Goal: Task Accomplishment & Management: Manage account settings

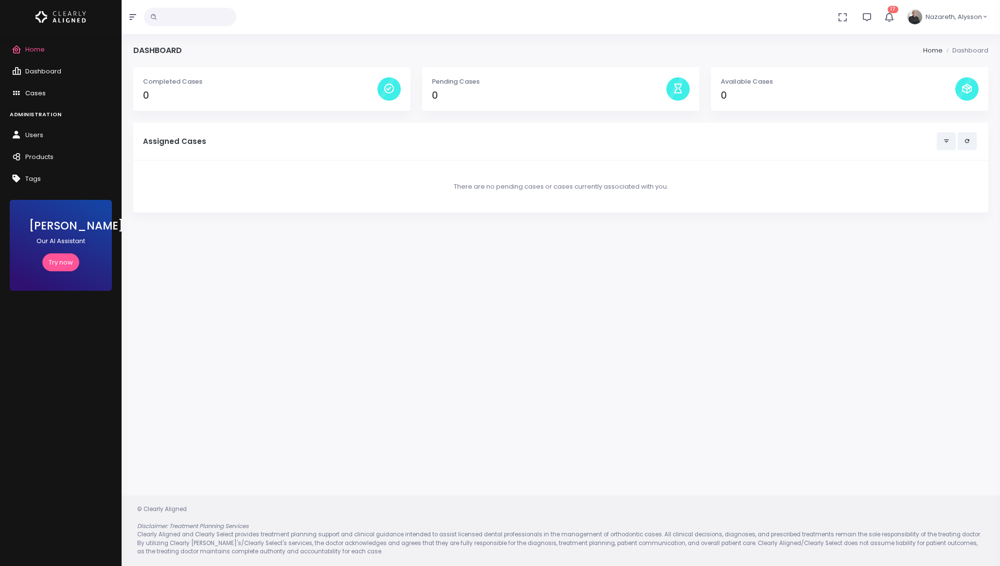
click at [37, 96] on span "Cases" at bounding box center [35, 92] width 20 height 9
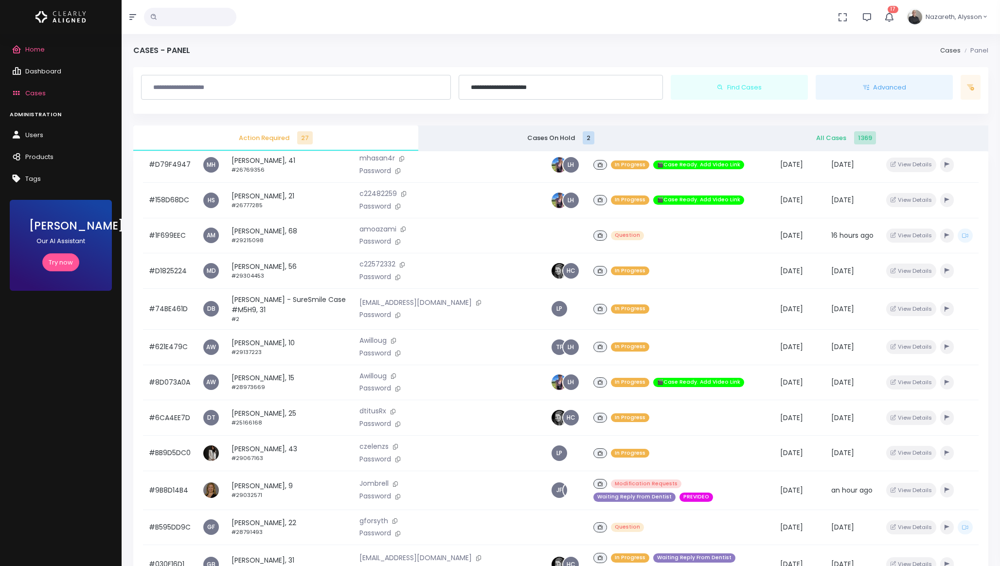
scroll to position [461, 0]
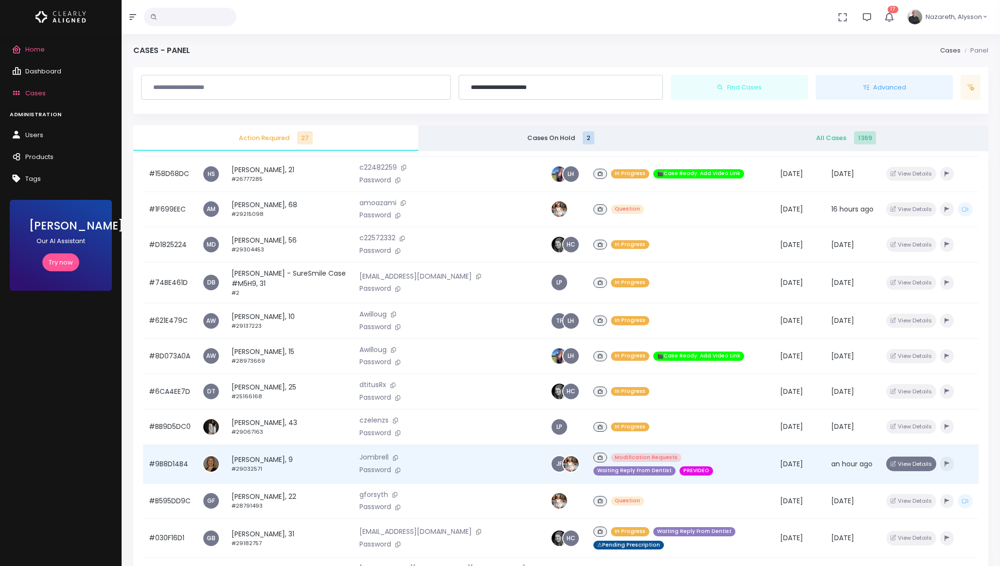
click at [914, 467] on button "View Details" at bounding box center [911, 464] width 50 height 14
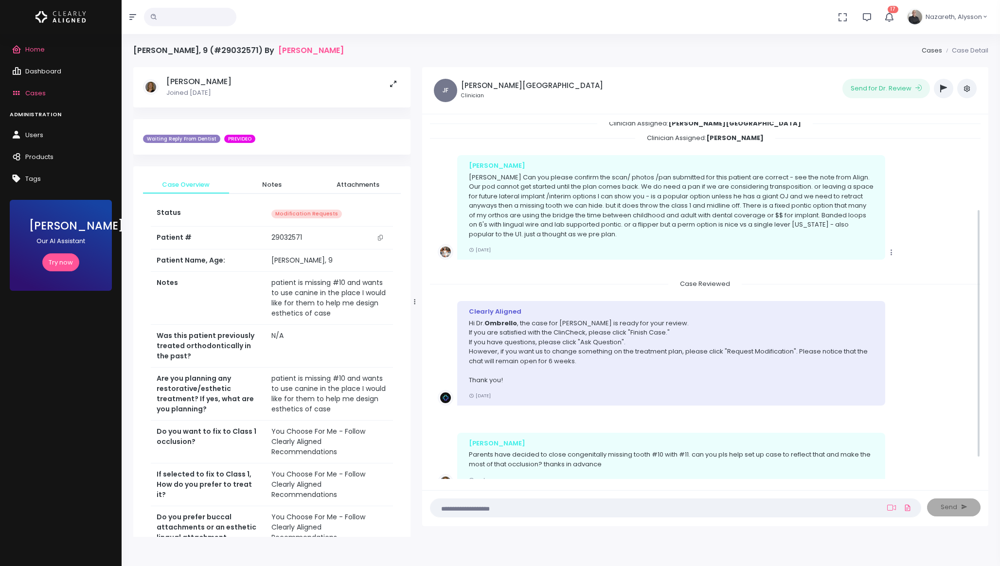
scroll to position [156, 0]
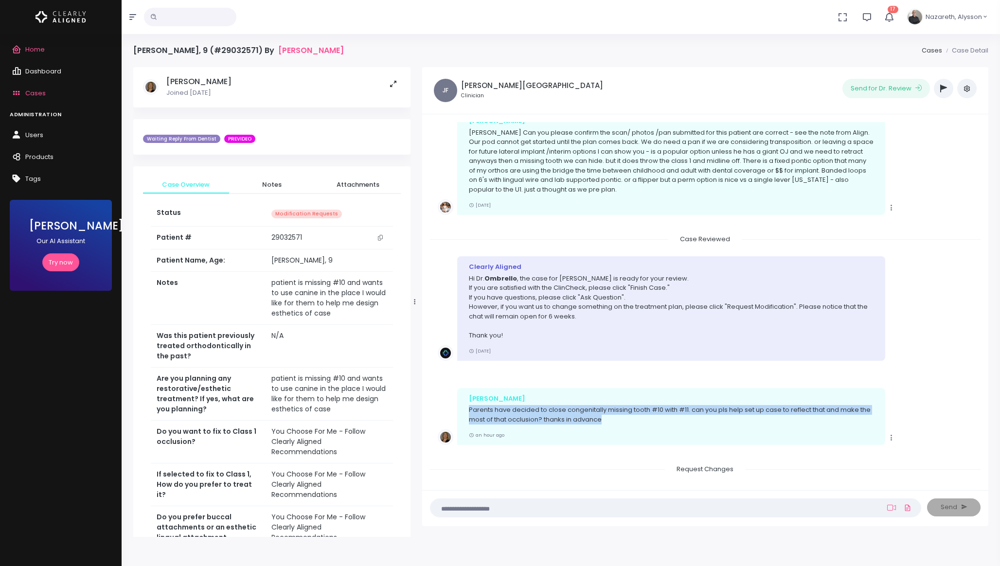
drag, startPoint x: 620, startPoint y: 426, endPoint x: 467, endPoint y: 413, distance: 153.2
click at [467, 413] on div "[PERSON_NAME] have decided to close congenitally missing tooth #10 with #11. ca…" at bounding box center [671, 416] width 428 height 57
click at [578, 296] on p "Hi [PERSON_NAME] , the case for [PERSON_NAME] is ready for your review. If you …" at bounding box center [671, 307] width 404 height 67
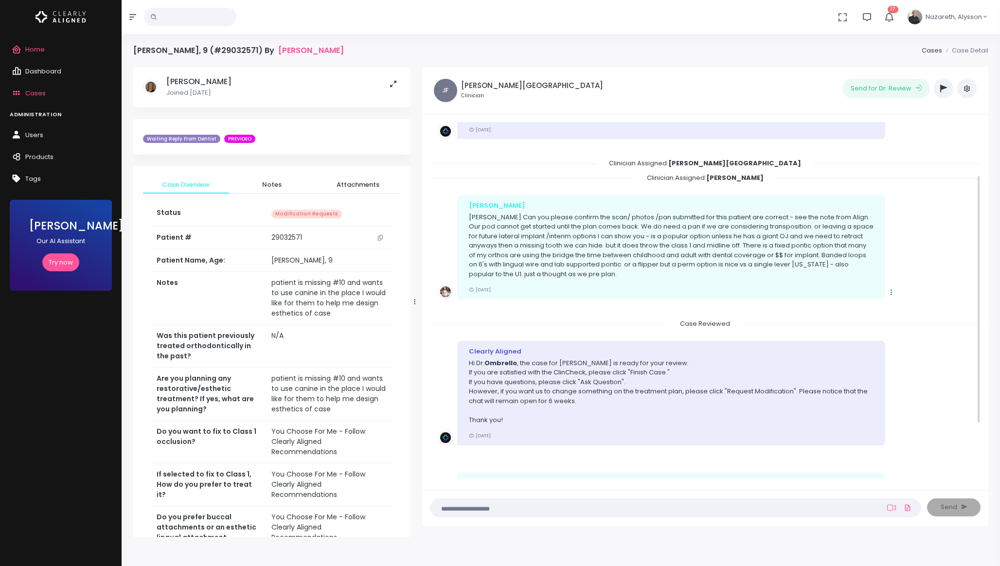
scroll to position [0, 0]
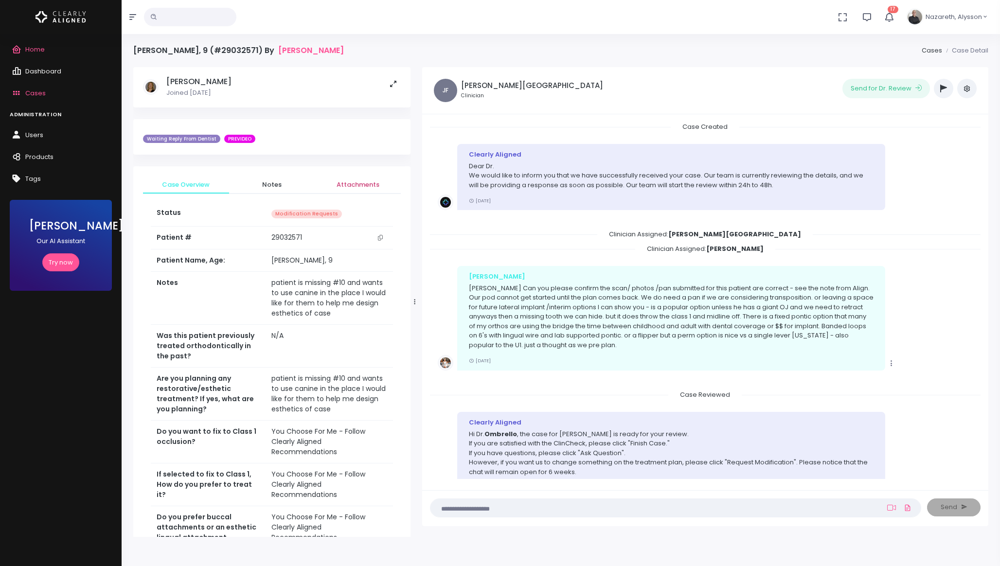
click at [370, 193] on link "Attachments" at bounding box center [358, 185] width 86 height 18
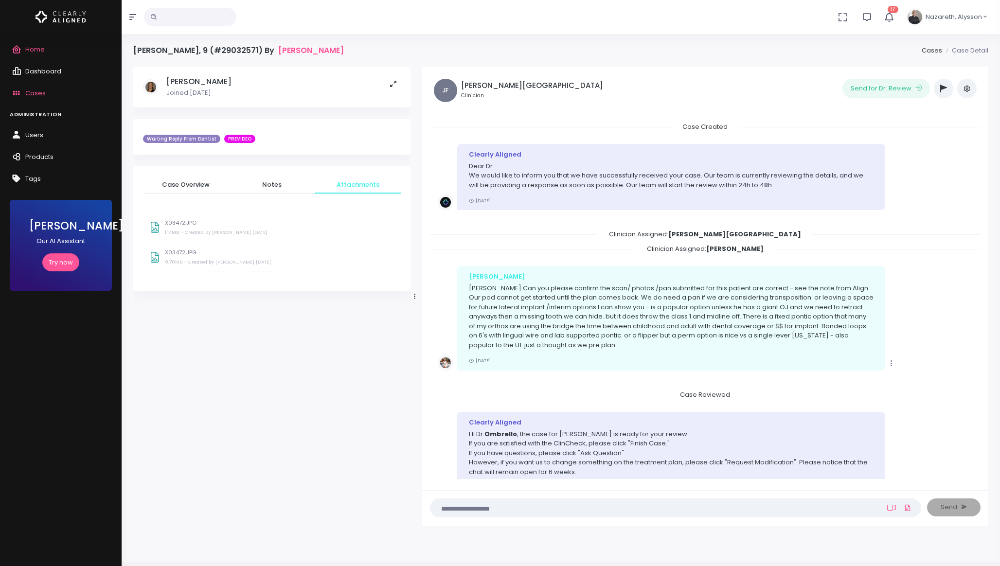
click at [179, 229] on div "X03472.JPG 1.14MB - Created by [PERSON_NAME] [DATE]" at bounding box center [279, 229] width 229 height 18
click at [196, 273] on div "Status Modification Requests Patient # [MEDICAL_RECORD_NUMBER] Patient Name, Ag…" at bounding box center [272, 237] width 258 height 87
click at [200, 263] on small "- Created by [PERSON_NAME] [DATE]" at bounding box center [227, 262] width 87 height 6
click at [188, 183] on span "Case Overview" at bounding box center [186, 185] width 70 height 10
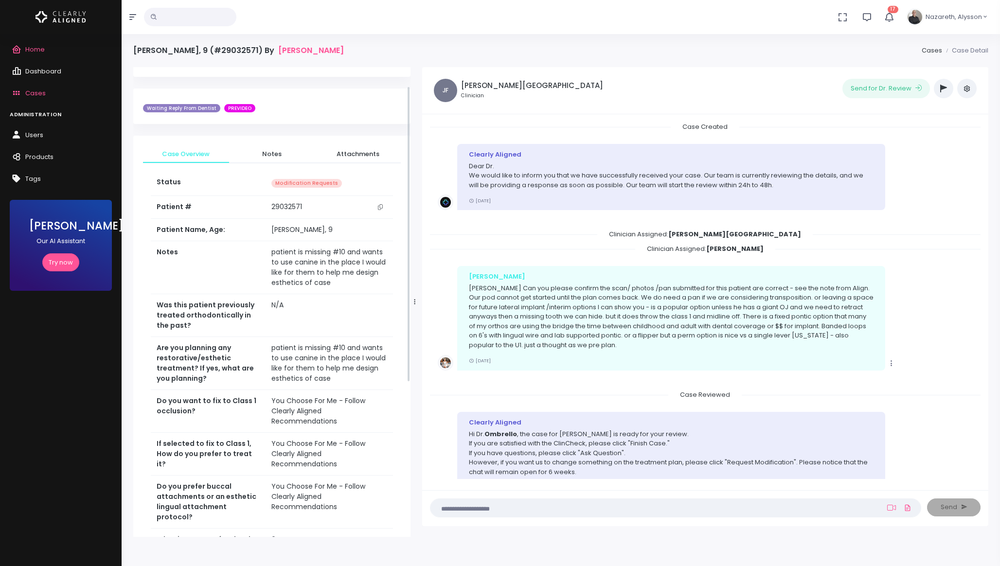
scroll to position [30, 0]
